Goal: Transaction & Acquisition: Purchase product/service

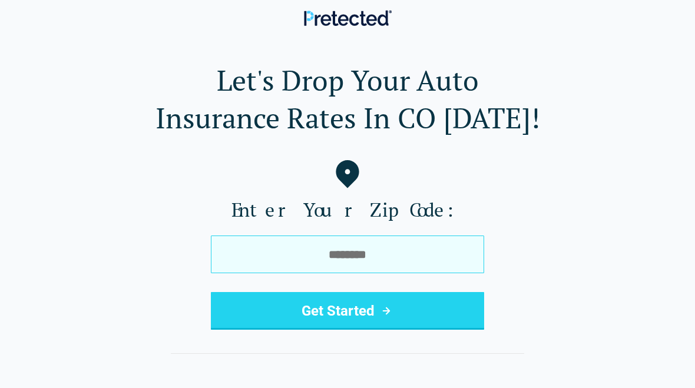
click at [366, 259] on input "tel" at bounding box center [347, 254] width 273 height 38
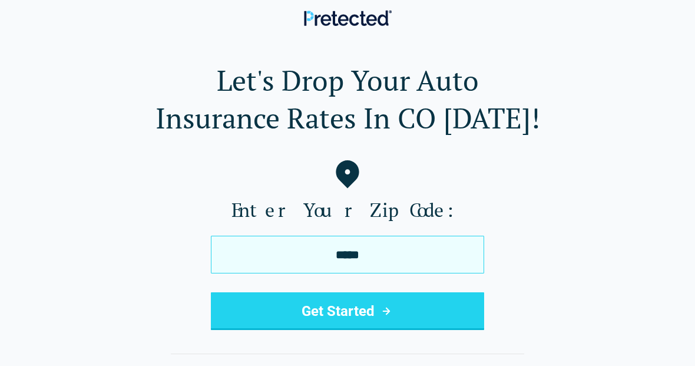
type input "*****"
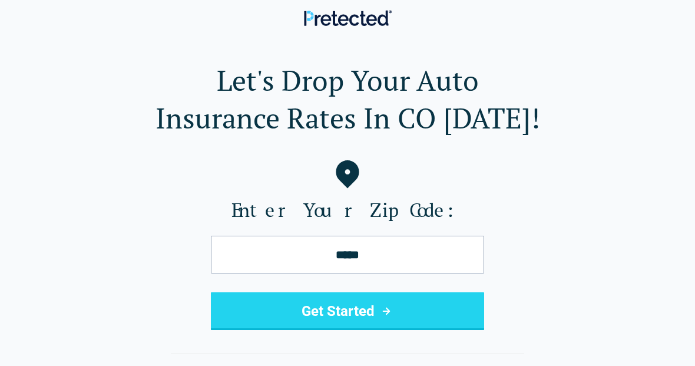
click at [239, 313] on button "Get Started" at bounding box center [347, 311] width 273 height 38
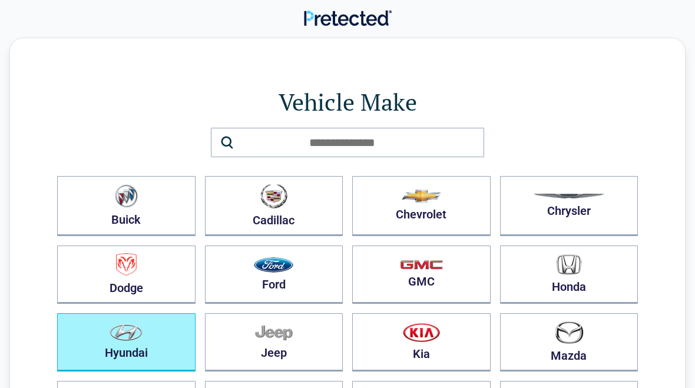
click at [111, 340] on img "button" at bounding box center [125, 332] width 33 height 17
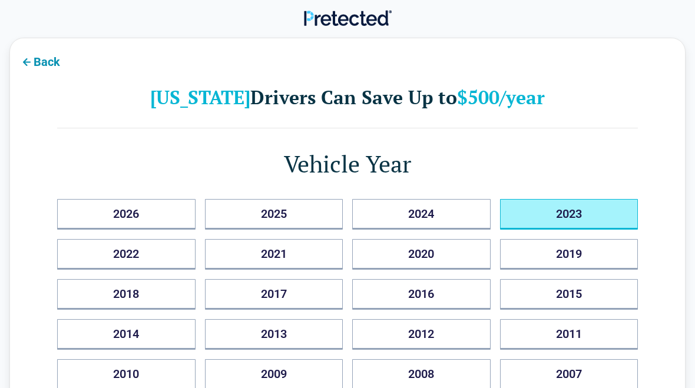
click at [589, 214] on button "2023" at bounding box center [569, 214] width 138 height 31
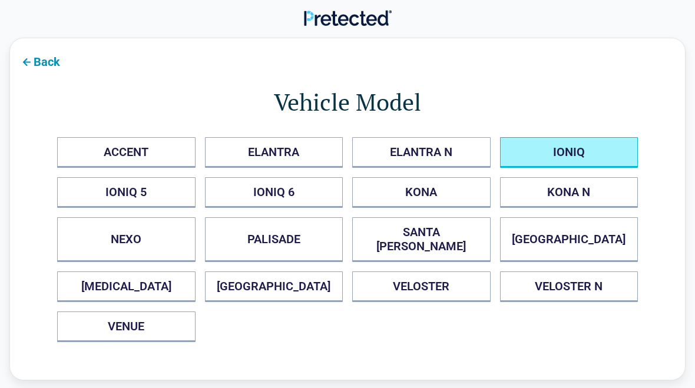
click at [567, 164] on button "IONIQ" at bounding box center [569, 152] width 138 height 31
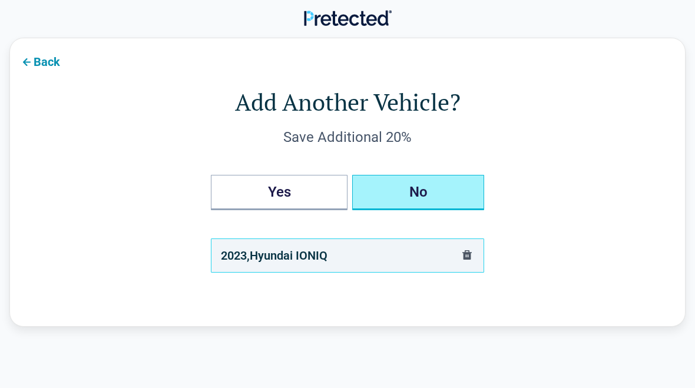
click at [413, 203] on button "No" at bounding box center [418, 192] width 132 height 35
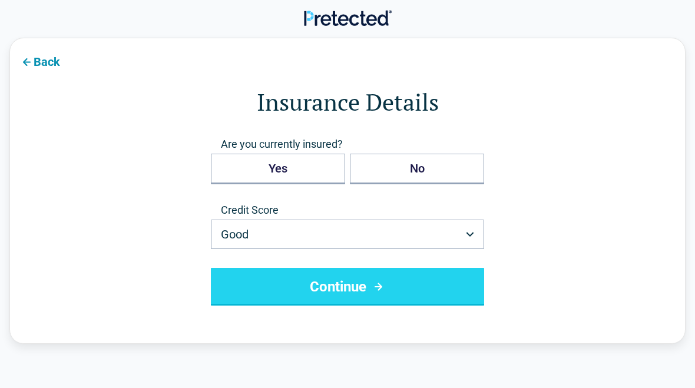
click at [399, 243] on button "Good" at bounding box center [347, 234] width 273 height 29
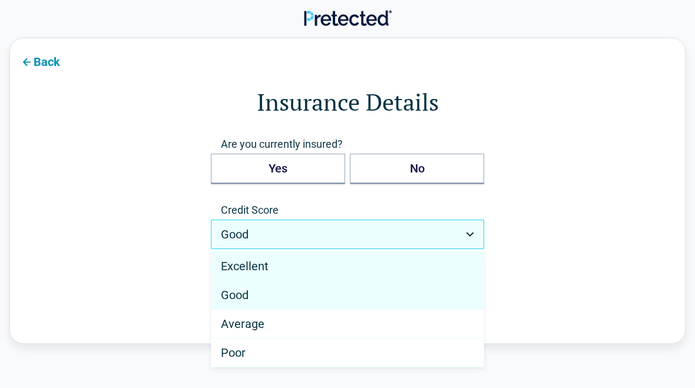
click at [282, 269] on div "Excellent" at bounding box center [347, 266] width 272 height 29
select select "*********"
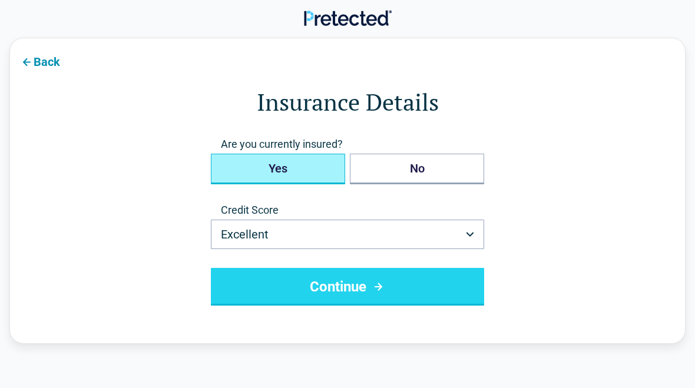
click at [293, 177] on button "Yes" at bounding box center [278, 169] width 134 height 31
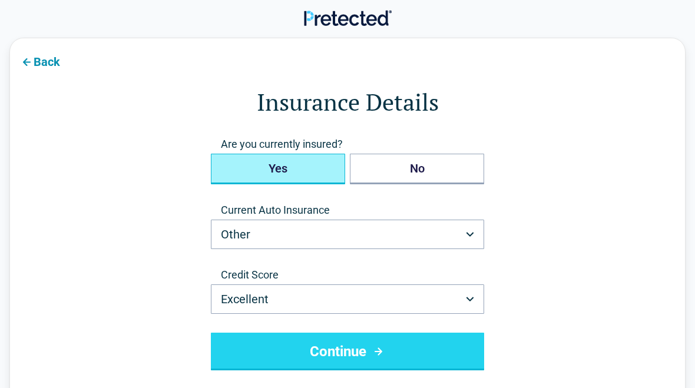
click at [332, 248] on button "Other" at bounding box center [347, 234] width 273 height 29
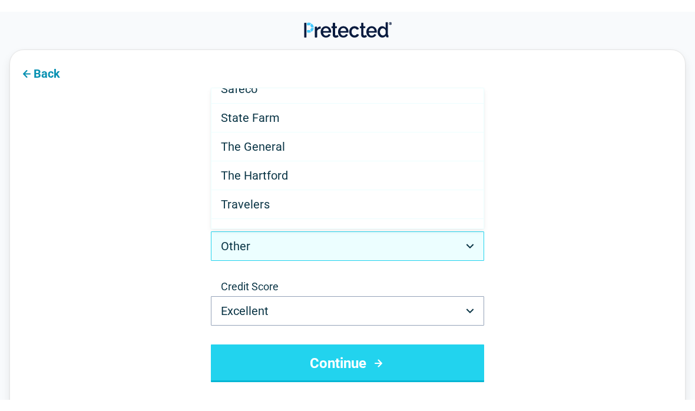
scroll to position [662, 0]
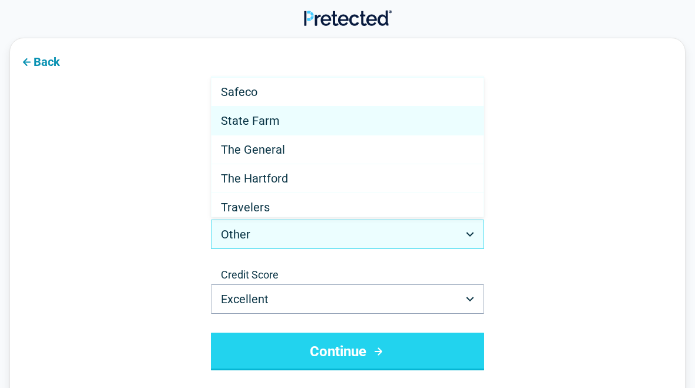
click at [279, 123] on Farm "State Farm" at bounding box center [347, 121] width 272 height 29
select select "**********"
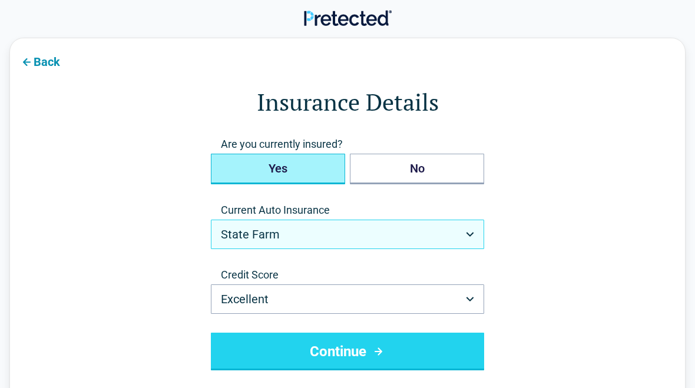
click at [367, 361] on button "Continue" at bounding box center [347, 352] width 273 height 38
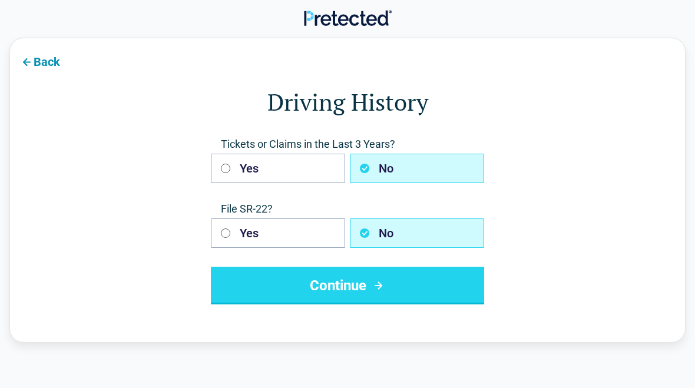
click at [373, 288] on icon "submit" at bounding box center [378, 285] width 15 height 14
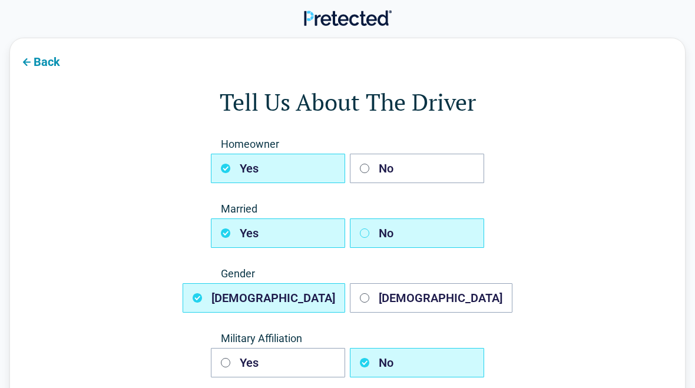
click at [387, 244] on button "No" at bounding box center [417, 232] width 134 height 29
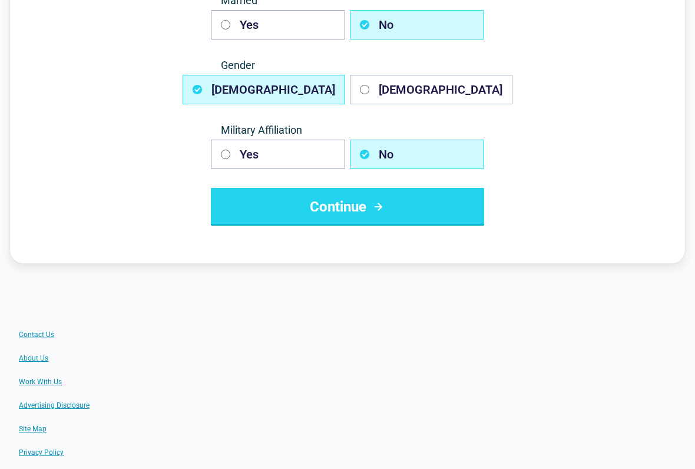
click at [402, 215] on button "Continue" at bounding box center [347, 207] width 273 height 38
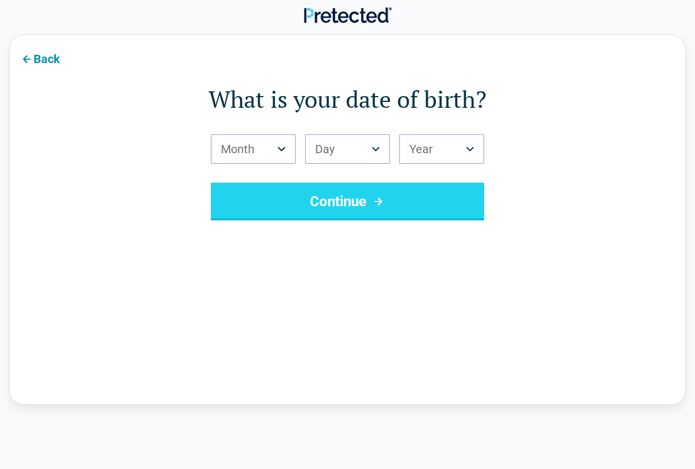
scroll to position [0, 0]
